Goal: Book appointment/travel/reservation

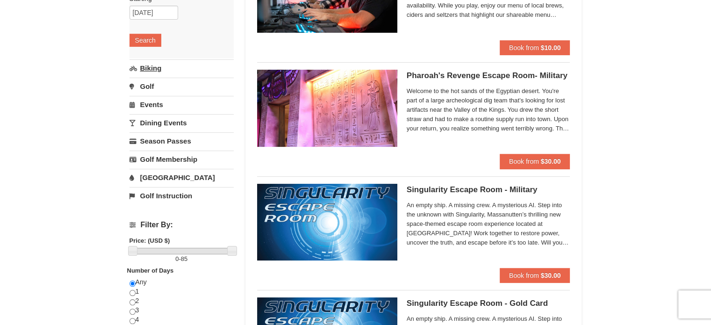
scroll to position [93, 0]
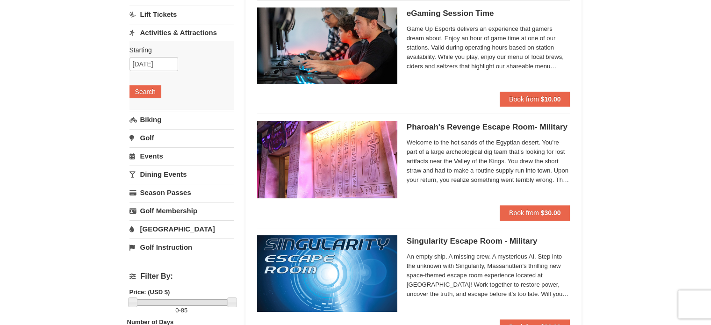
click at [166, 33] on link "Activities & Attractions" at bounding box center [181, 32] width 104 height 17
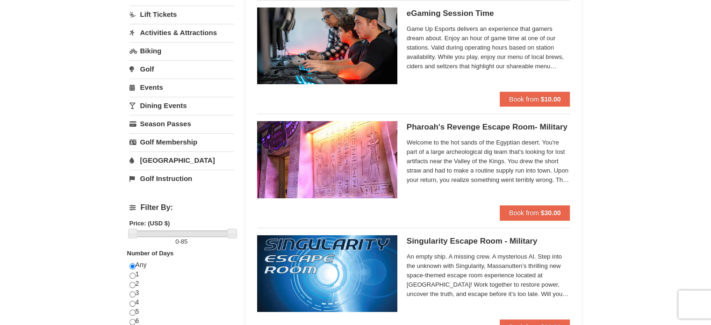
click at [165, 30] on link "Activities & Attractions" at bounding box center [181, 32] width 104 height 17
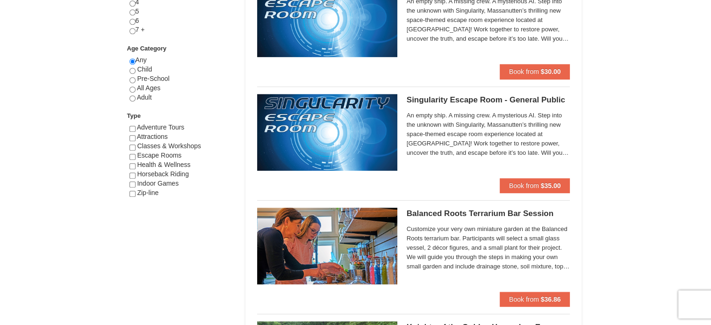
scroll to position [467, 0]
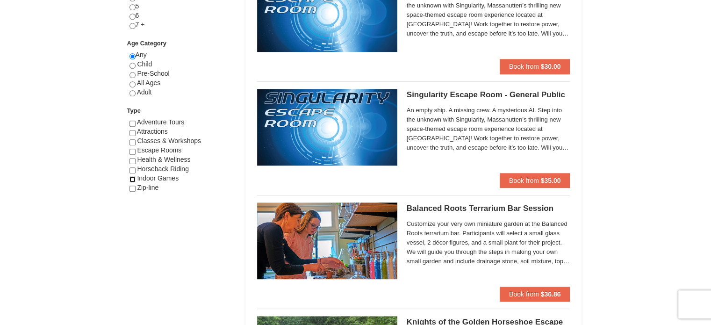
click at [131, 178] on input "checkbox" at bounding box center [132, 179] width 6 height 6
checkbox input "true"
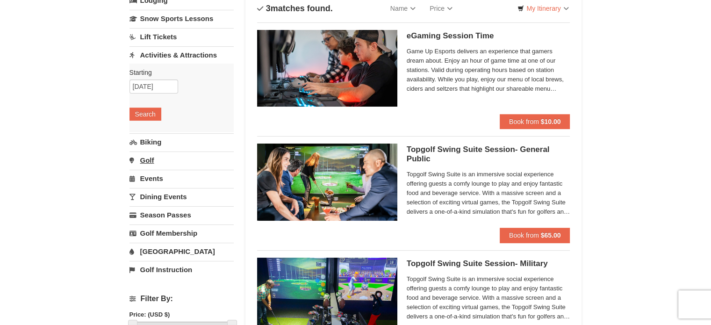
scroll to position [93, 0]
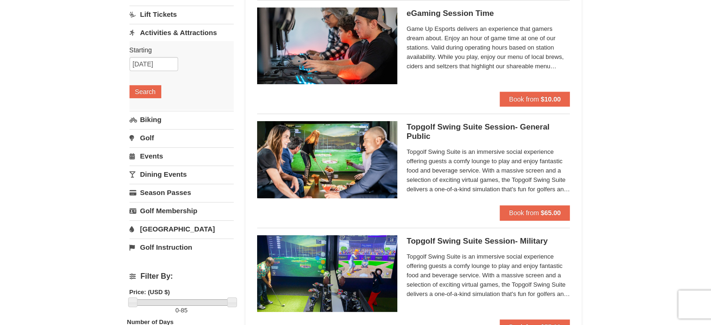
click at [154, 172] on link "Dining Events" at bounding box center [181, 173] width 104 height 17
click at [143, 162] on button "Search" at bounding box center [145, 164] width 32 height 13
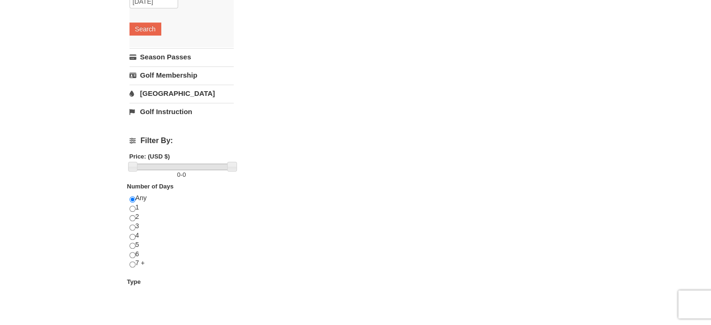
scroll to position [234, 0]
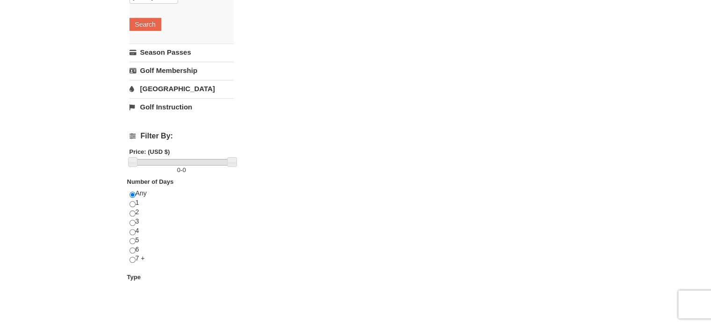
click at [149, 86] on link "[GEOGRAPHIC_DATA]" at bounding box center [181, 88] width 104 height 17
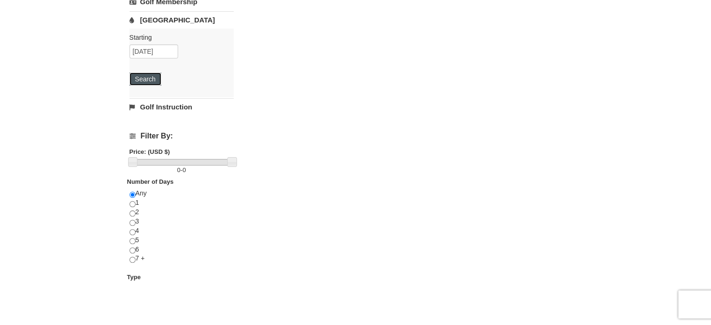
click at [148, 77] on button "Search" at bounding box center [145, 78] width 32 height 13
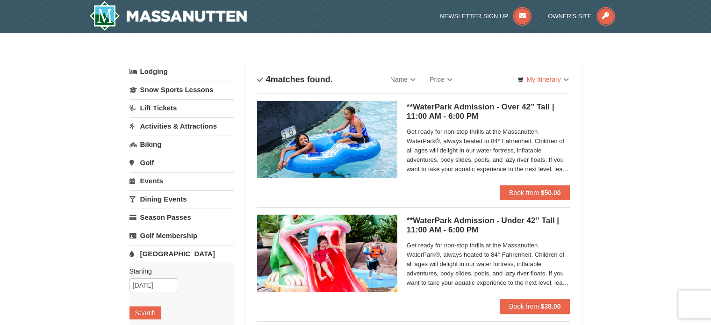
click at [150, 143] on link "Biking" at bounding box center [181, 144] width 104 height 17
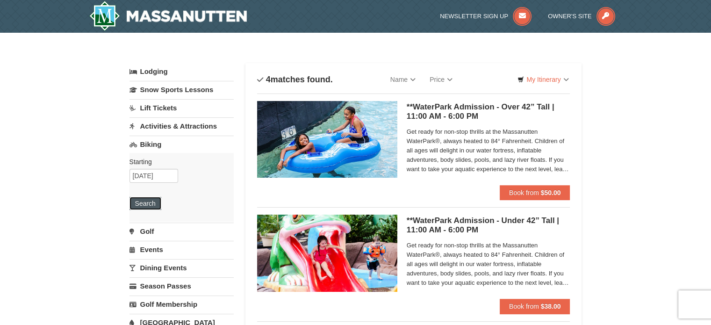
click at [145, 201] on button "Search" at bounding box center [145, 203] width 32 height 13
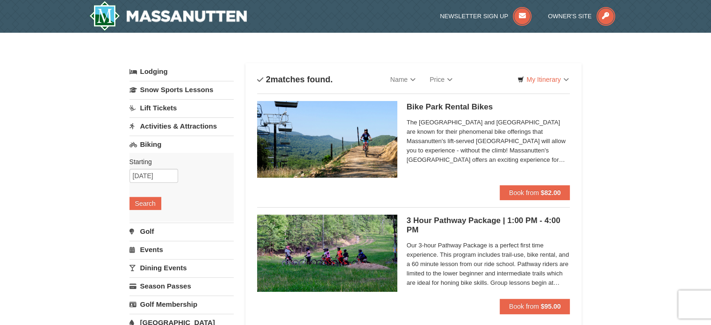
click at [156, 70] on link "Lodging" at bounding box center [181, 71] width 104 height 17
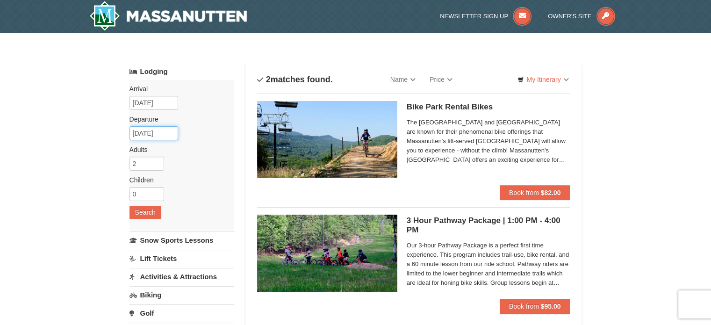
click at [169, 129] on input "[DATE]" at bounding box center [153, 133] width 49 height 14
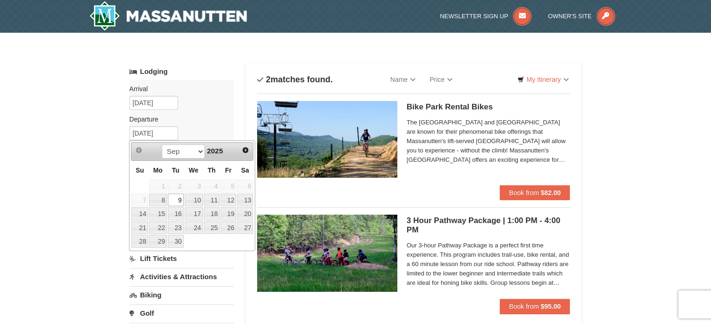
click at [142, 198] on span "7" at bounding box center [139, 199] width 16 height 13
click at [143, 214] on link "14" at bounding box center [139, 213] width 16 height 13
type input "09/14/2025"
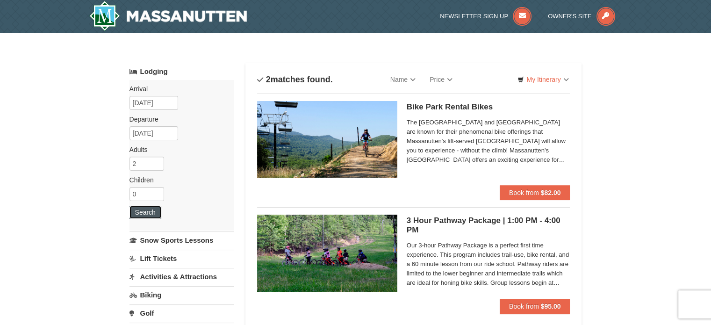
click at [148, 210] on button "Search" at bounding box center [145, 212] width 32 height 13
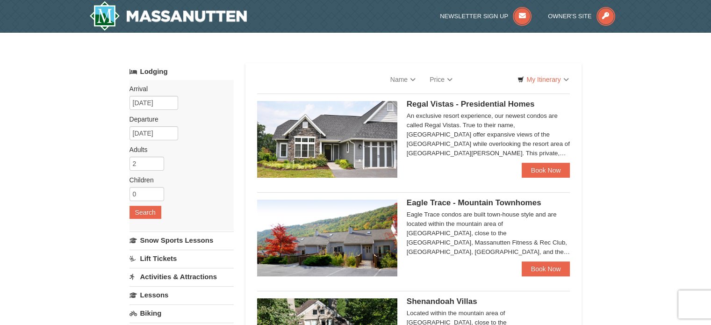
select select "9"
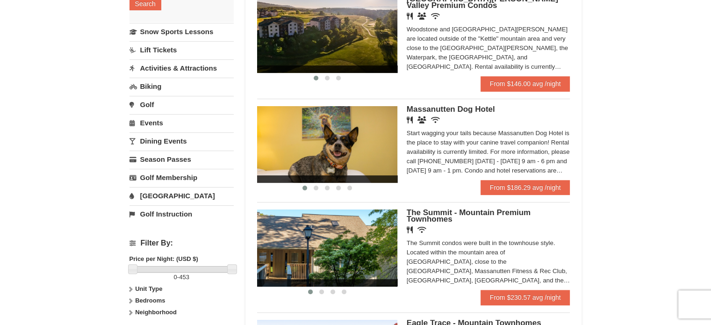
scroll to position [187, 0]
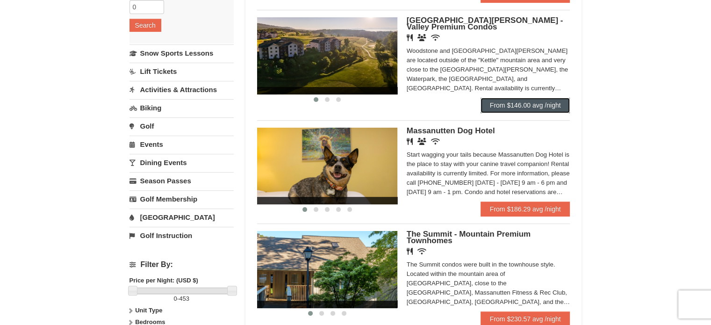
click at [521, 104] on link "From $146.00 avg /night" at bounding box center [525, 105] width 90 height 15
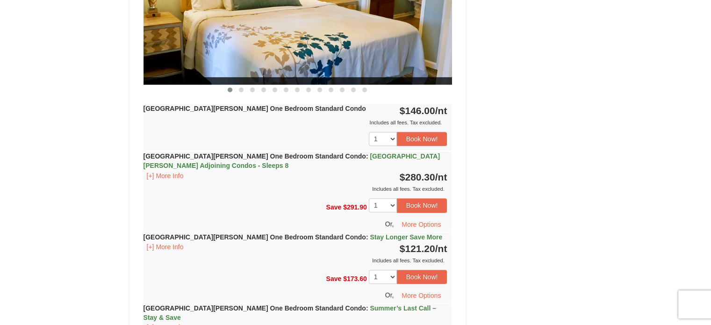
scroll to position [514, 0]
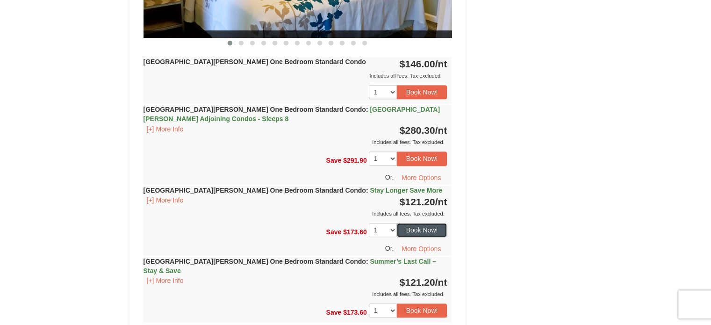
click at [418, 228] on button "Book Now!" at bounding box center [422, 230] width 50 height 14
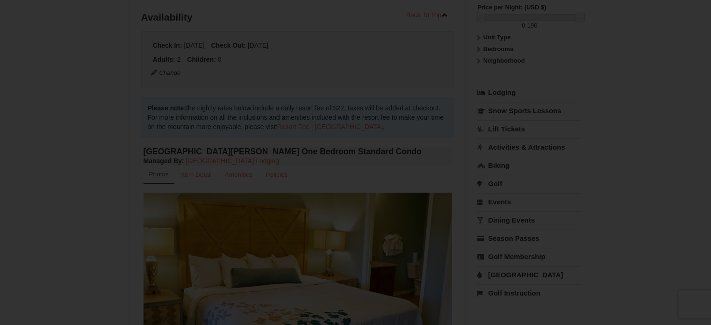
scroll to position [91, 0]
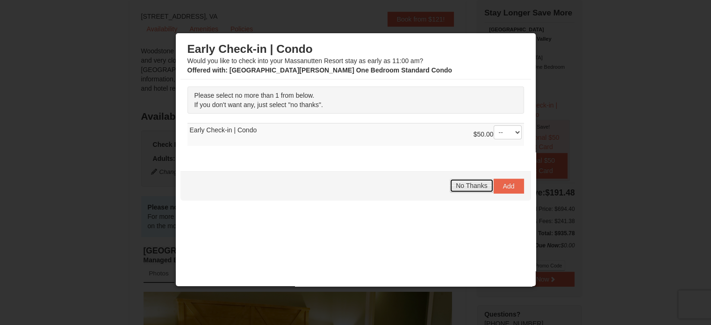
click at [466, 183] on span "No Thanks" at bounding box center [471, 185] width 31 height 7
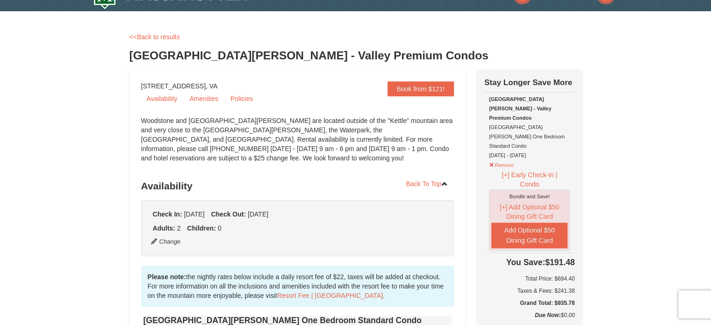
scroll to position [0, 0]
